Goal: Task Accomplishment & Management: Use online tool/utility

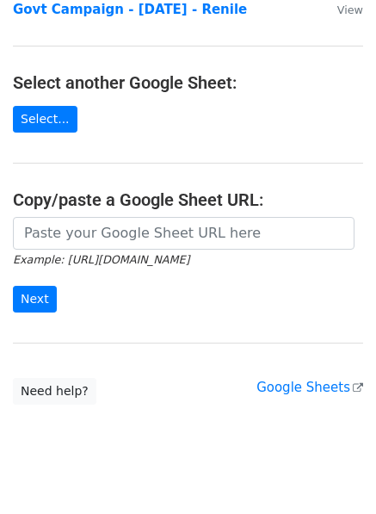
scroll to position [288, 0]
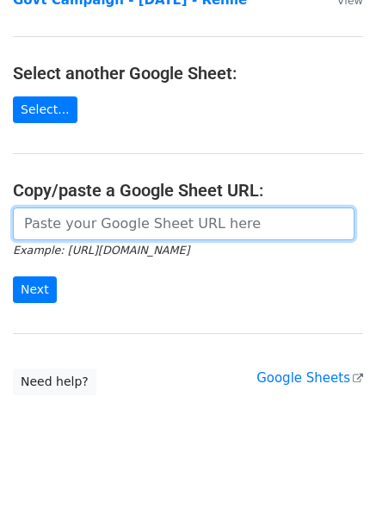
click at [129, 208] on input "url" at bounding box center [184, 224] width 342 height 33
paste input "https://docs.google.com/spreadsheets/d/1VVBWB0-vtWLt8C-N2YgQDD0bTuLARQot3Slor5a…"
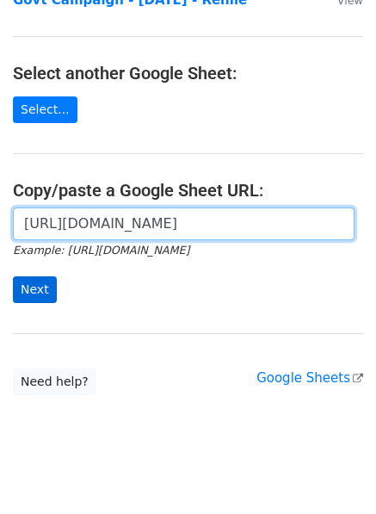
type input "https://docs.google.com/spreadsheets/d/1VVBWB0-vtWLt8C-N2YgQDD0bTuLARQot3Slor5a…"
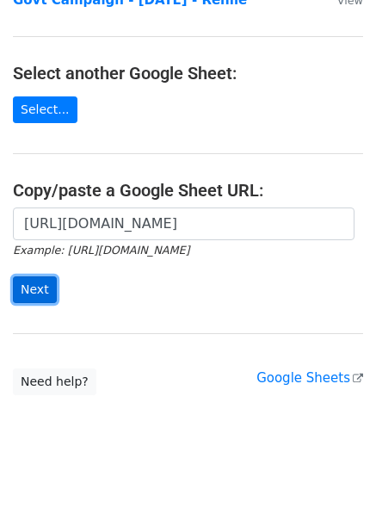
scroll to position [0, 0]
click at [34, 277] on input "Next" at bounding box center [35, 290] width 44 height 27
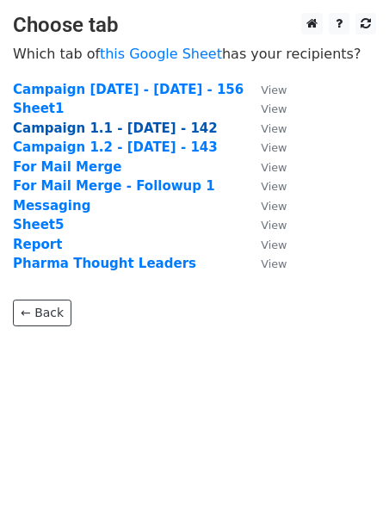
click at [115, 128] on strong "Campaign 1.1 - [DATE] - 142" at bounding box center [115, 129] width 205 height 16
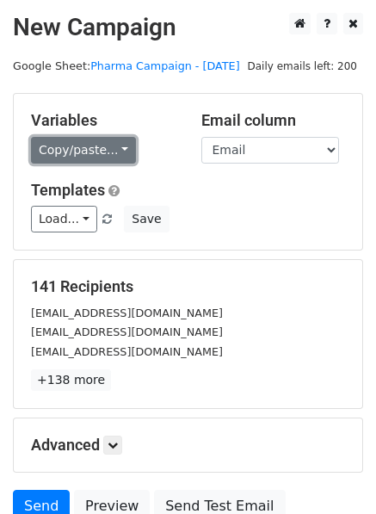
click at [115, 159] on link "Copy/paste..." at bounding box center [83, 150] width 105 height 27
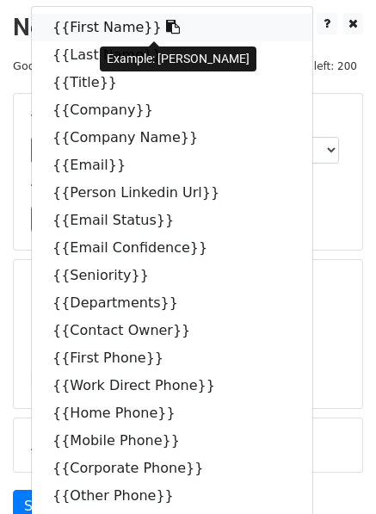
click at [166, 34] on icon at bounding box center [173, 27] width 14 height 14
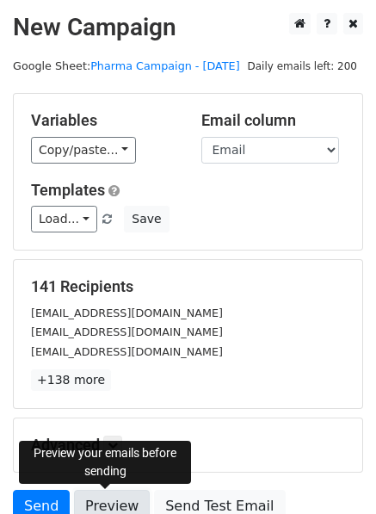
click at [103, 507] on link "Preview" at bounding box center [112, 506] width 76 height 33
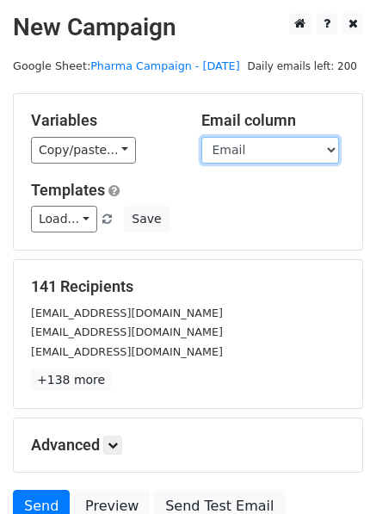
click at [333, 148] on select "First Name Last Name Title Company Company Name Email Person Linkedin Url Email…" at bounding box center [271, 150] width 138 height 27
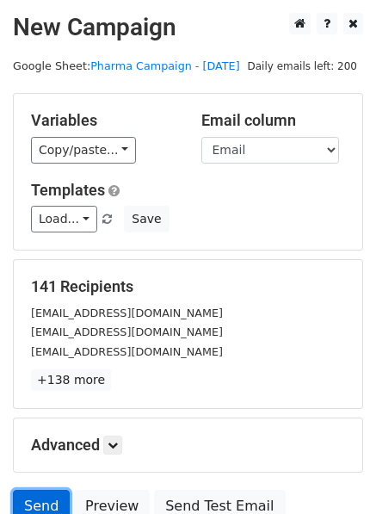
click at [35, 508] on link "Send" at bounding box center [41, 506] width 57 height 33
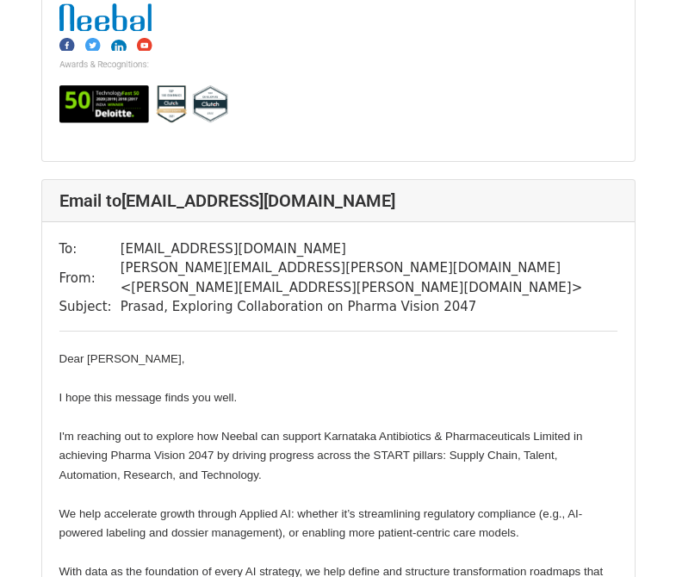
scroll to position [2584, 0]
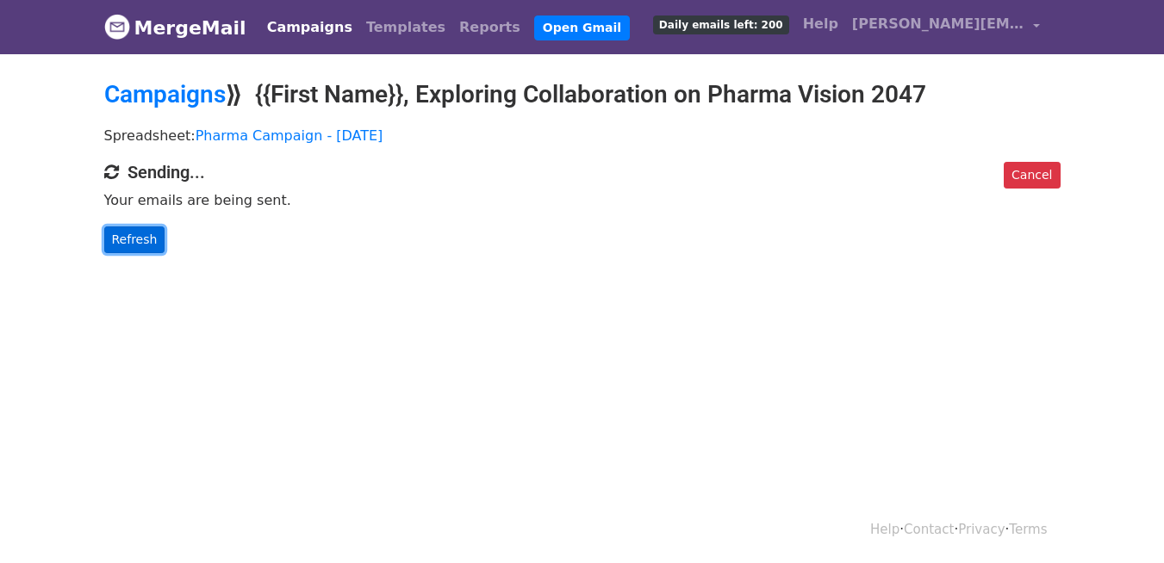
click at [127, 239] on link "Refresh" at bounding box center [134, 240] width 61 height 27
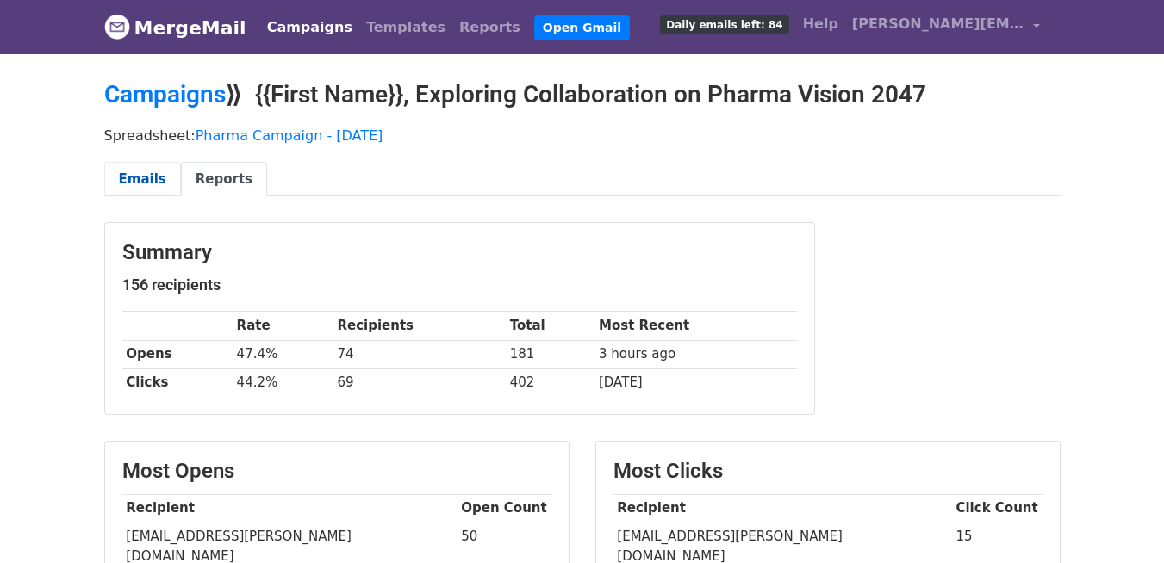
click at [131, 169] on link "Emails" at bounding box center [142, 179] width 77 height 35
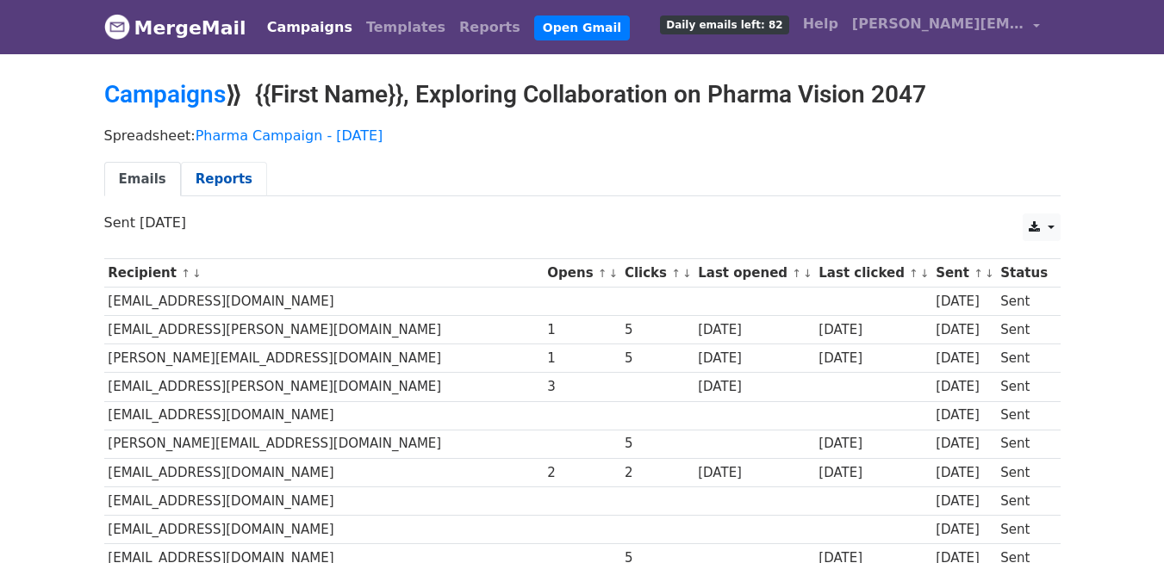
click at [221, 172] on link "Reports" at bounding box center [224, 179] width 86 height 35
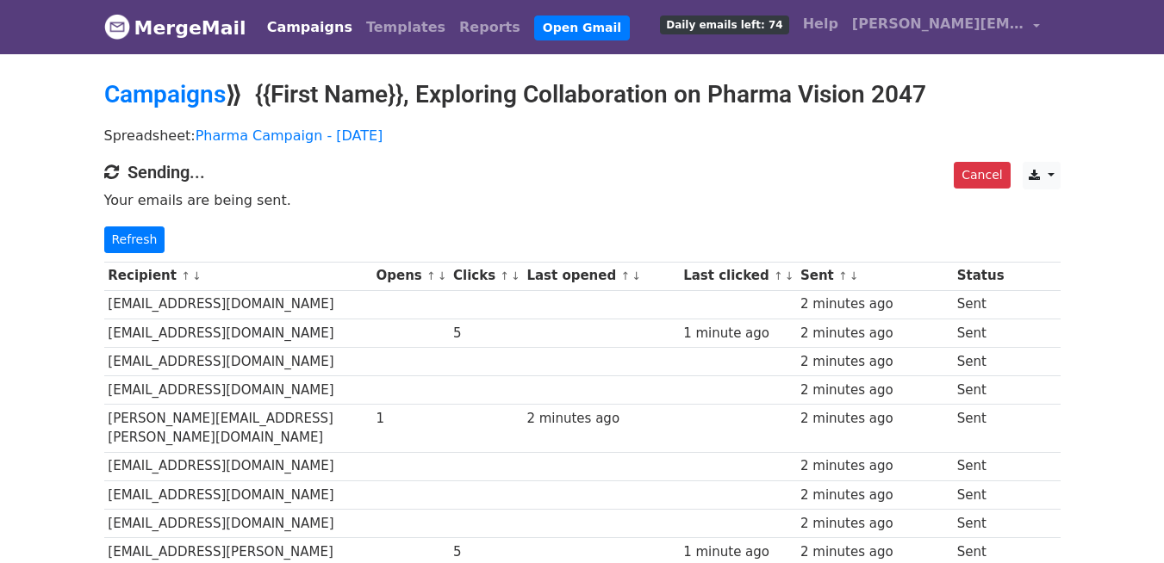
click at [307, 34] on link "Campaigns" at bounding box center [309, 27] width 99 height 34
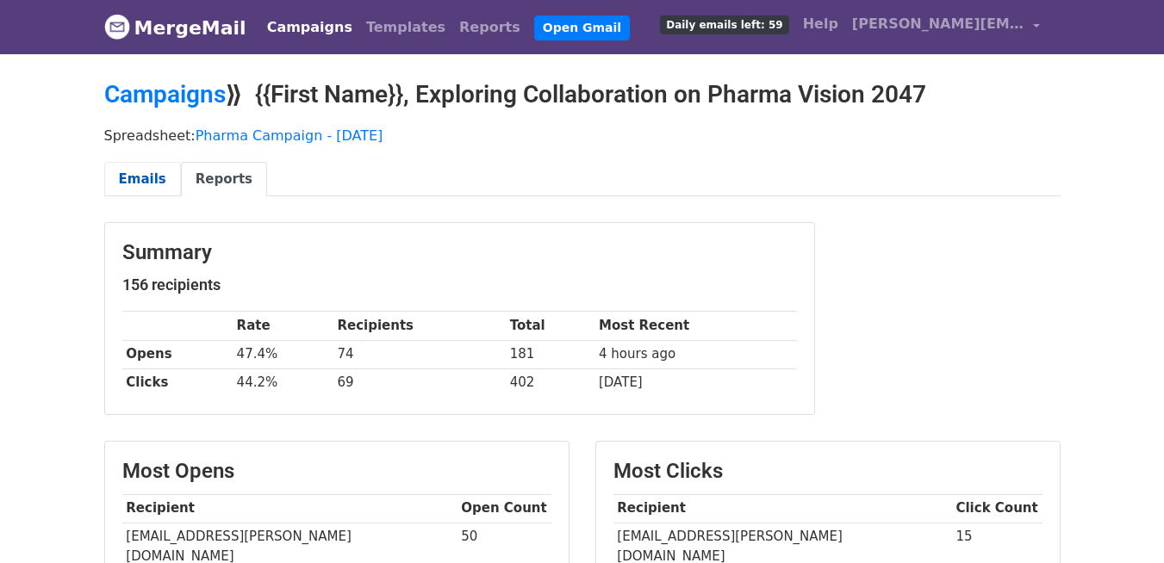
click at [156, 171] on link "Emails" at bounding box center [142, 179] width 77 height 35
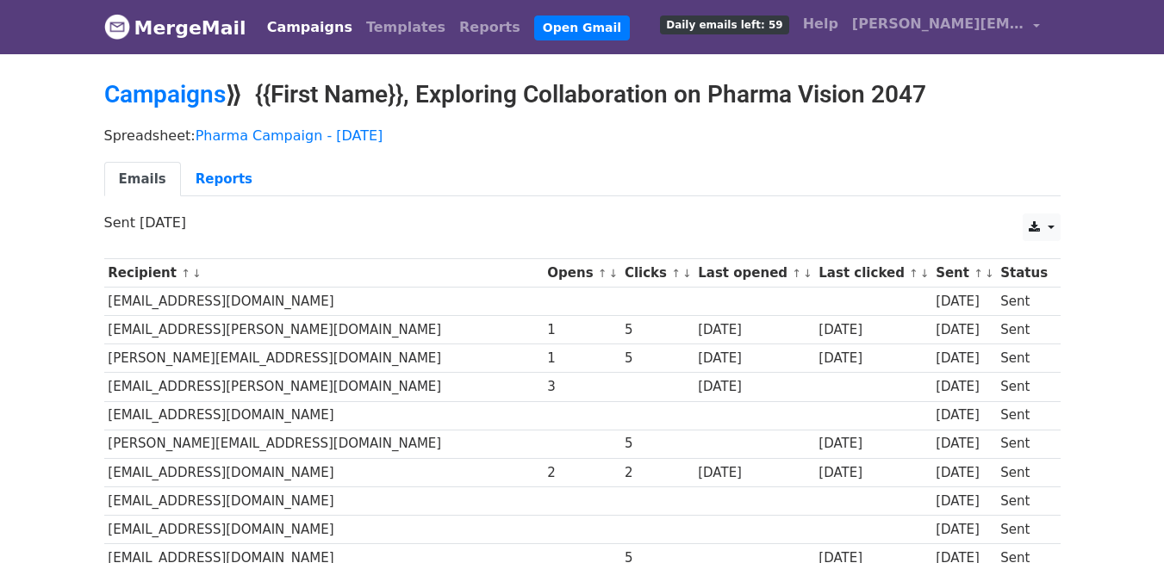
click at [298, 26] on link "Campaigns" at bounding box center [309, 27] width 99 height 34
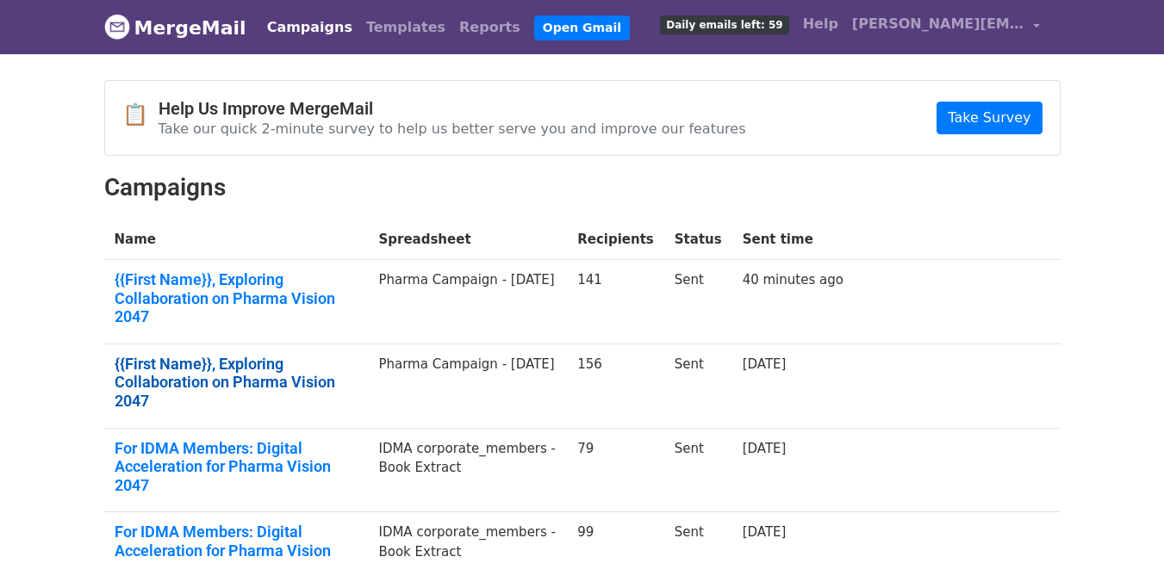
click at [358, 355] on link "{{First Name}}, Exploring Collaboration on Pharma Vision 2047" at bounding box center [237, 383] width 244 height 56
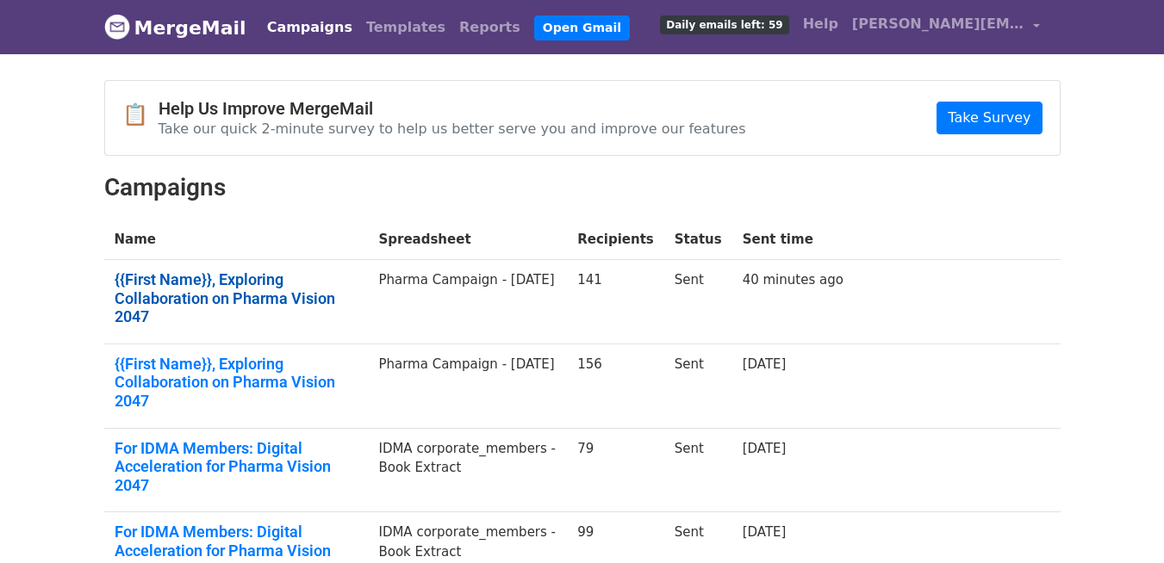
click at [295, 280] on link "{{First Name}}, Exploring Collaboration on Pharma Vision 2047" at bounding box center [237, 298] width 244 height 56
